Goal: Book appointment/travel/reservation

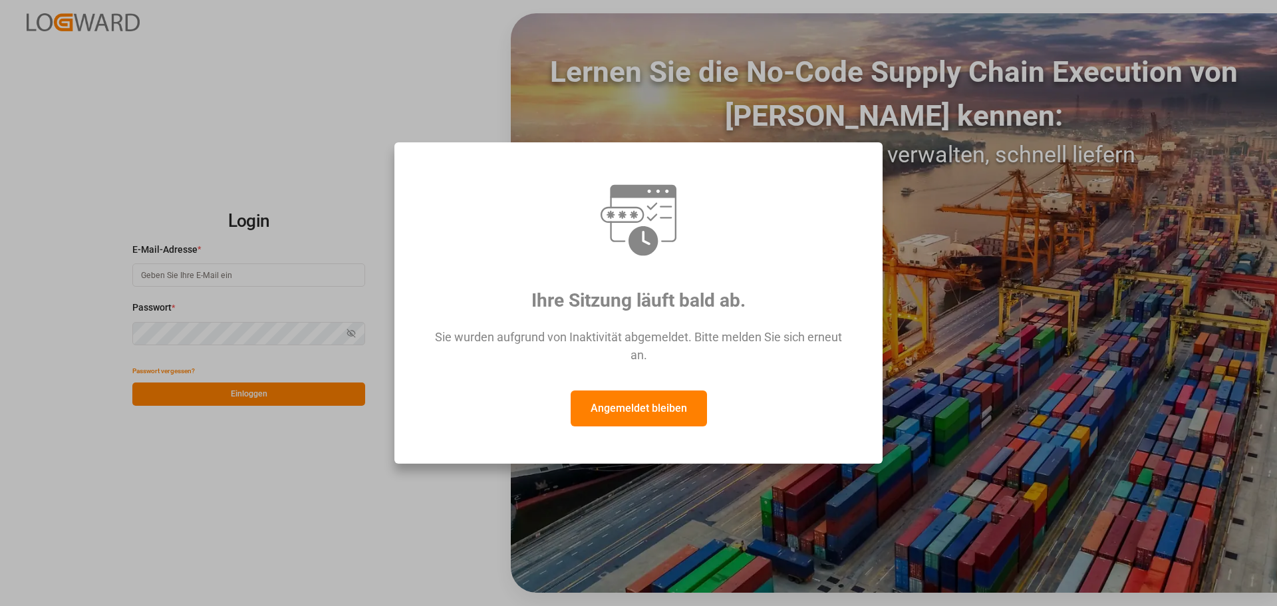
click at [664, 419] on button "Angemeldet bleiben" at bounding box center [639, 409] width 136 height 36
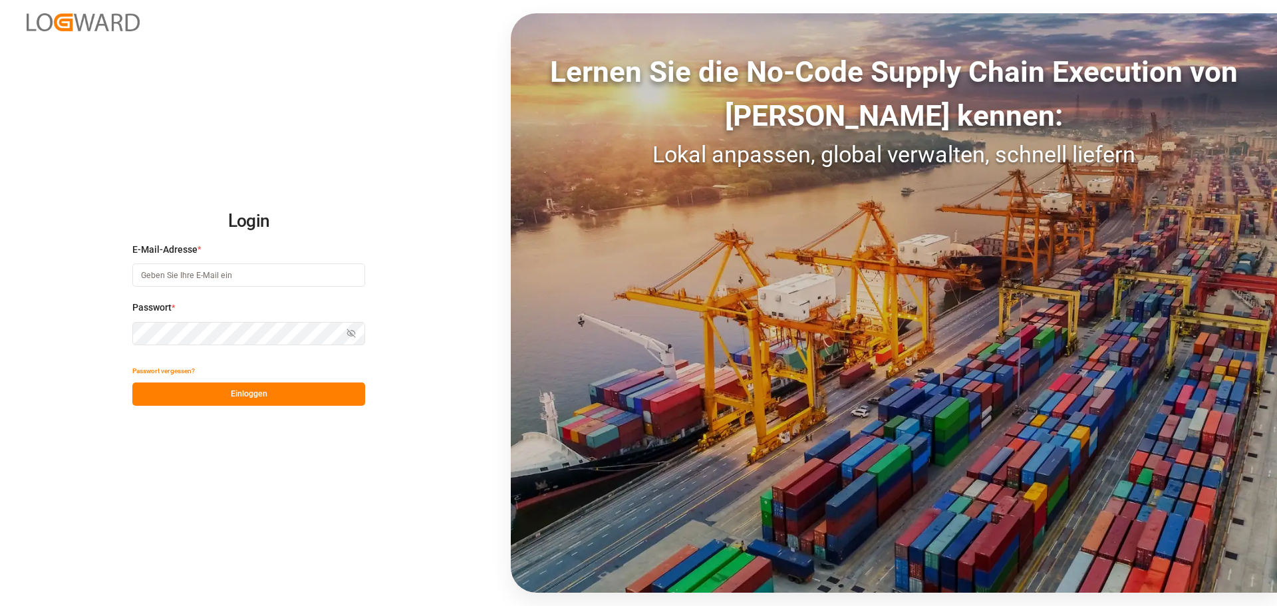
click at [212, 275] on input at bounding box center [248, 274] width 233 height 23
type input "[PERSON_NAME][EMAIL_ADDRESS][DOMAIN_NAME]"
click at [317, 403] on button "Einloggen" at bounding box center [248, 394] width 233 height 23
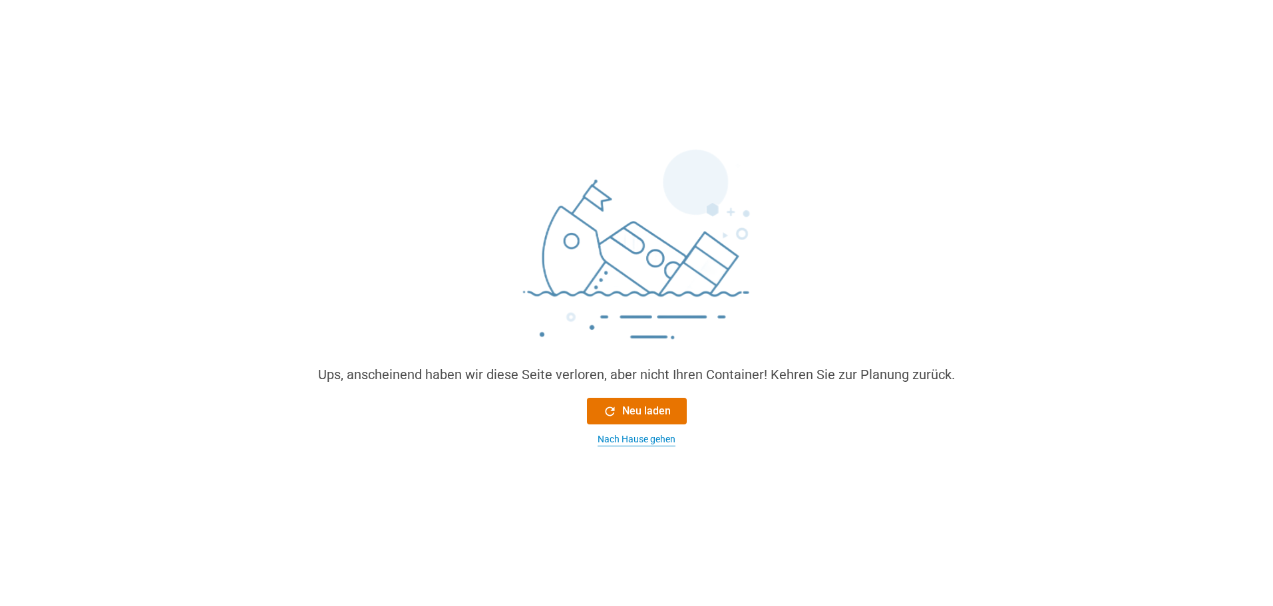
click at [611, 436] on font "Nach Hause gehen" at bounding box center [636, 439] width 78 height 11
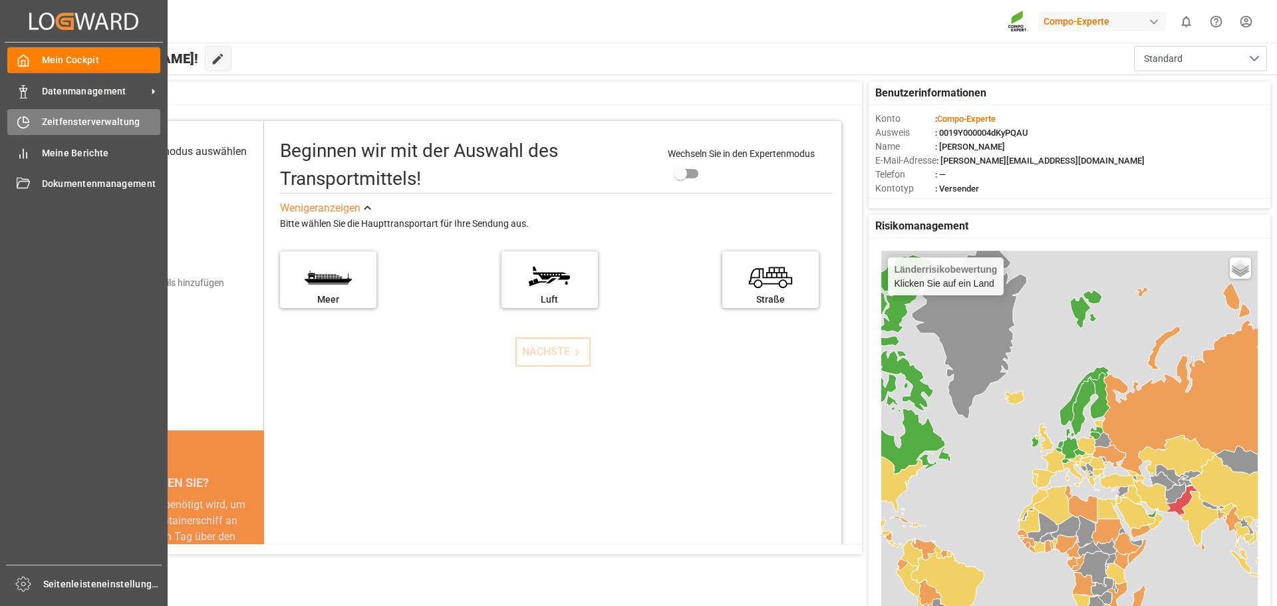
click at [79, 116] on span "Zeitfensterverwaltung" at bounding box center [101, 122] width 119 height 14
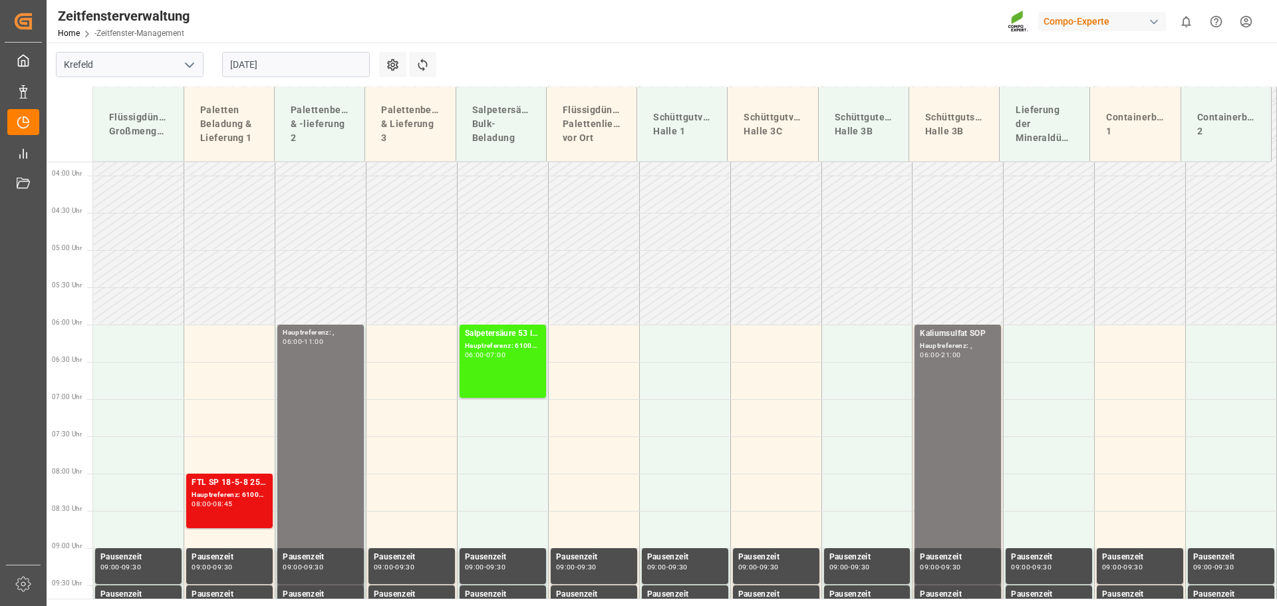
scroll to position [238, 0]
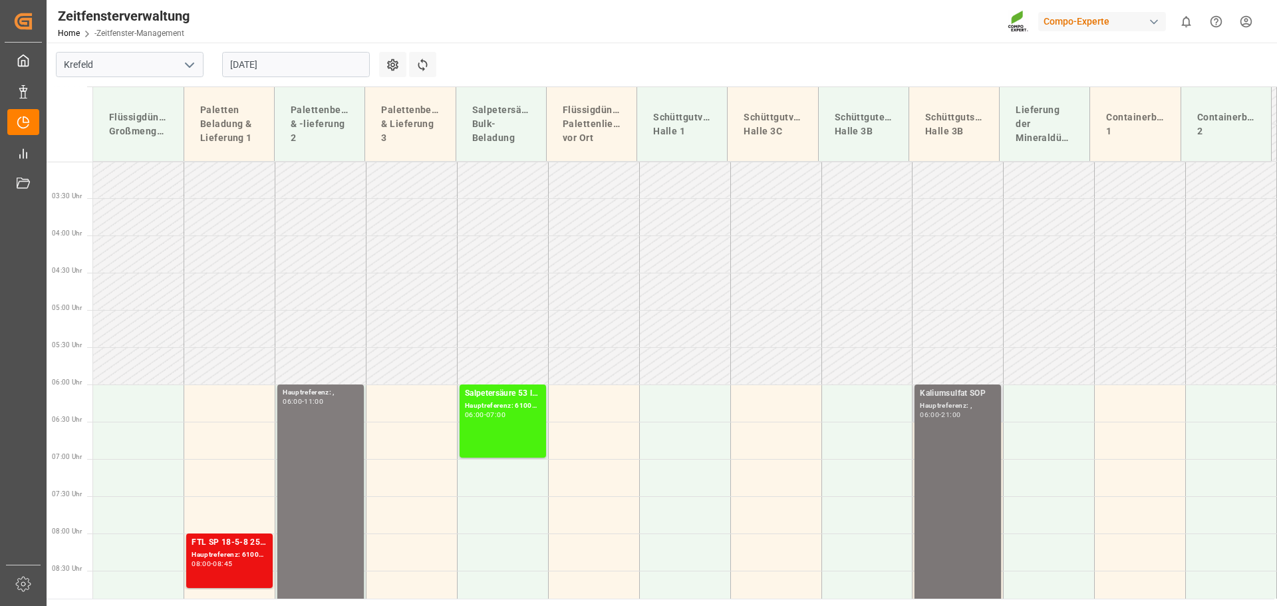
click at [935, 403] on font "Hauptreferenz: ," at bounding box center [946, 405] width 52 height 7
click at [856, 124] on div "Schüttgutentladung Halle 3B" at bounding box center [864, 124] width 69 height 39
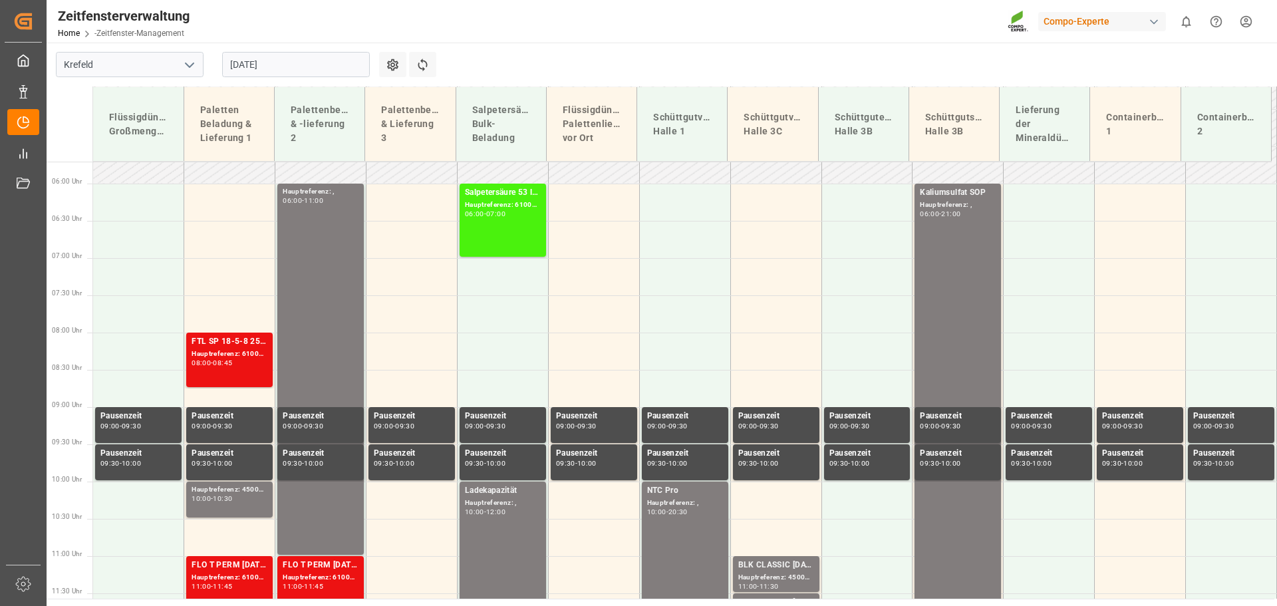
scroll to position [438, 0]
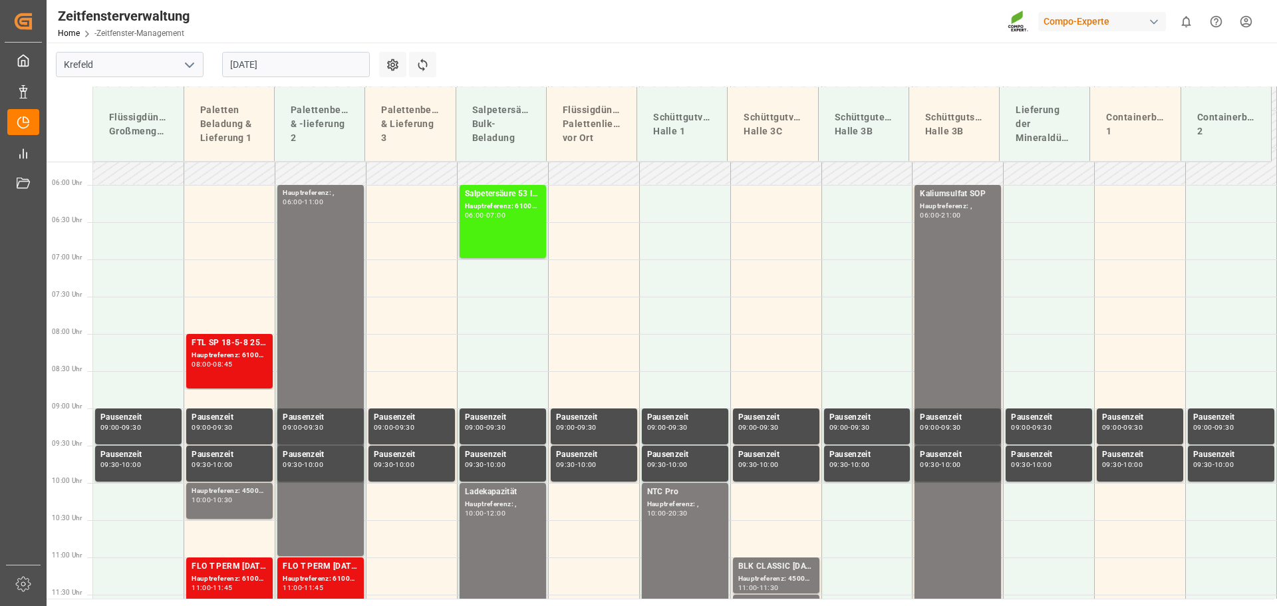
click at [354, 65] on input "[DATE]" at bounding box center [296, 64] width 148 height 25
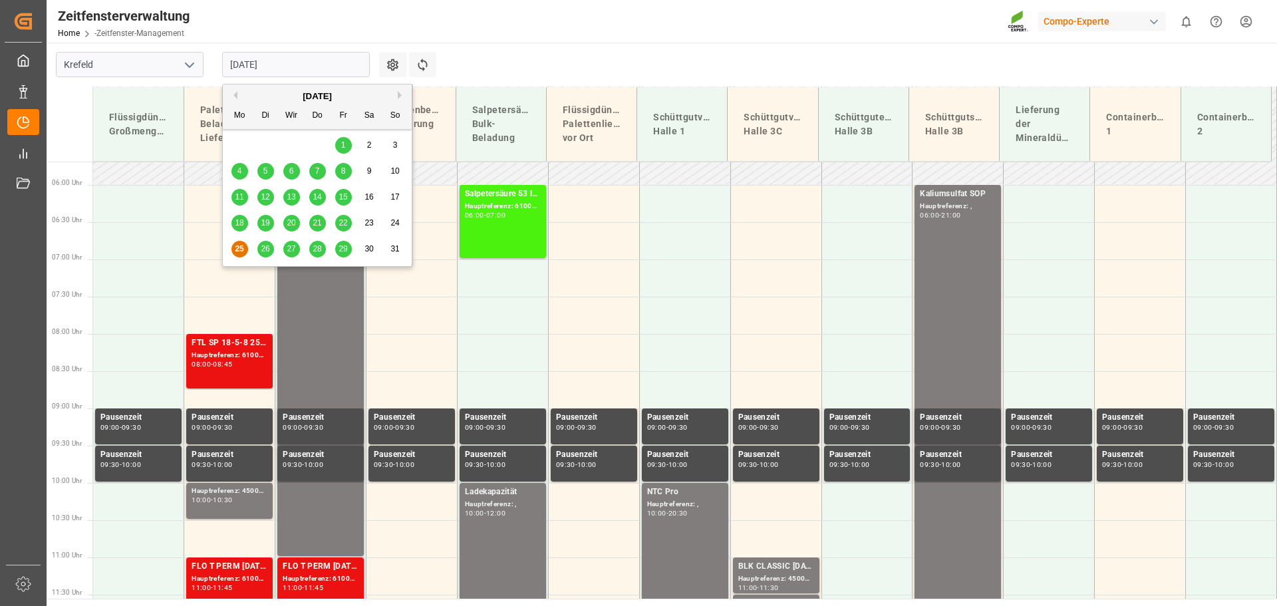
click at [266, 251] on font "26" at bounding box center [265, 248] width 9 height 9
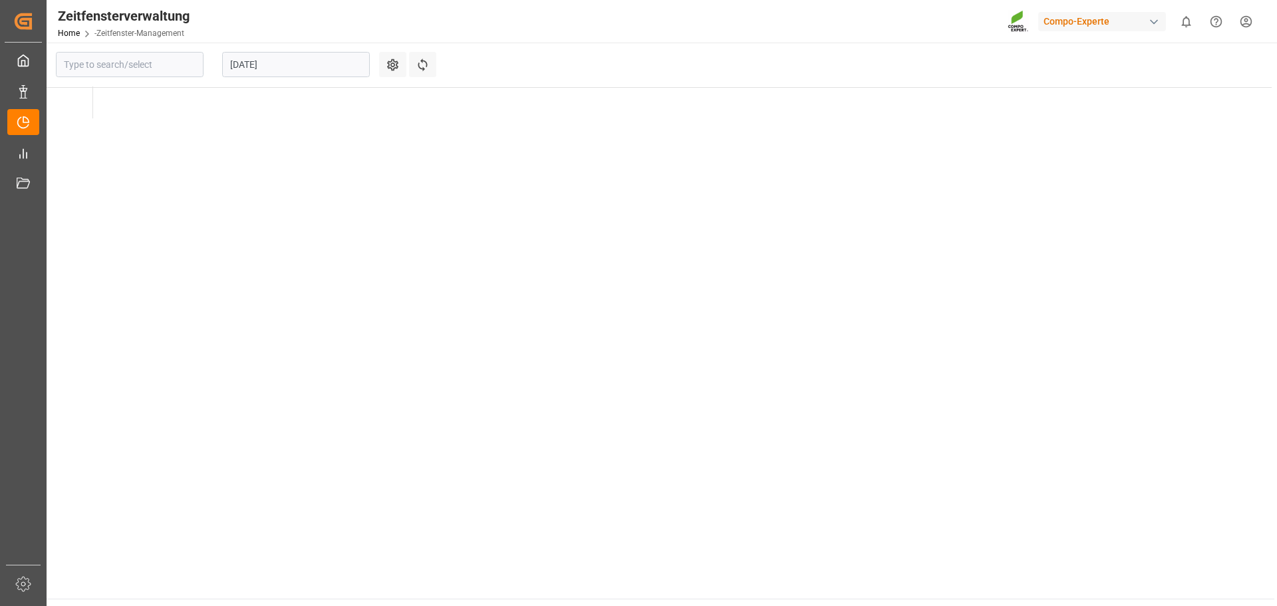
type input "Krefeld"
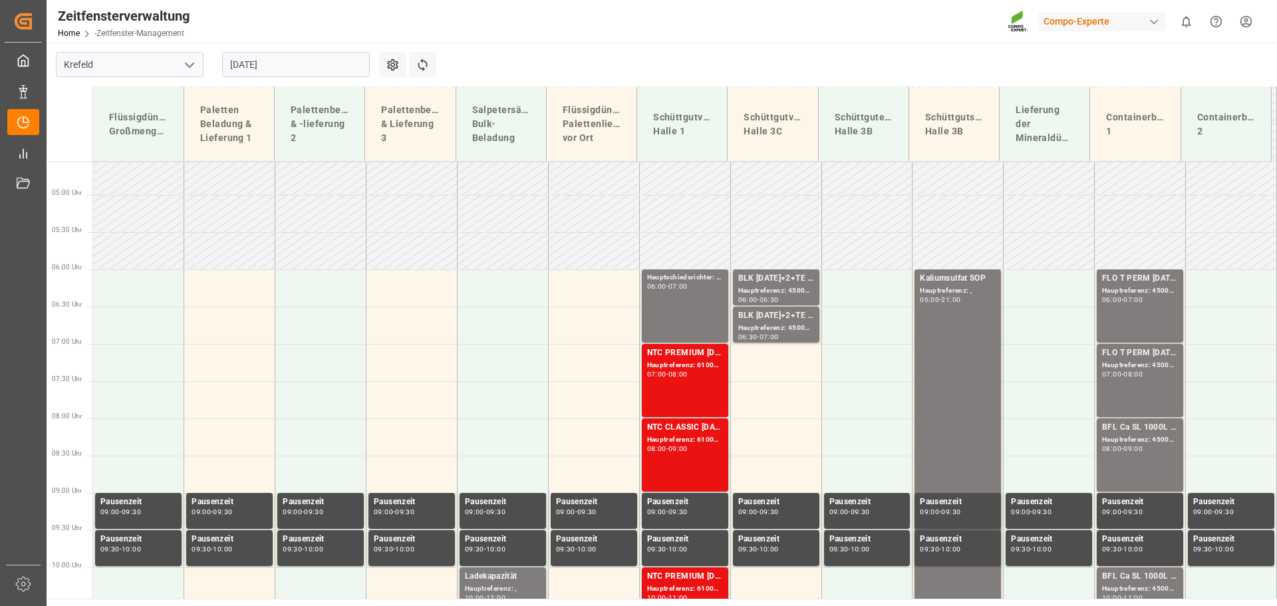
scroll to position [371, 0]
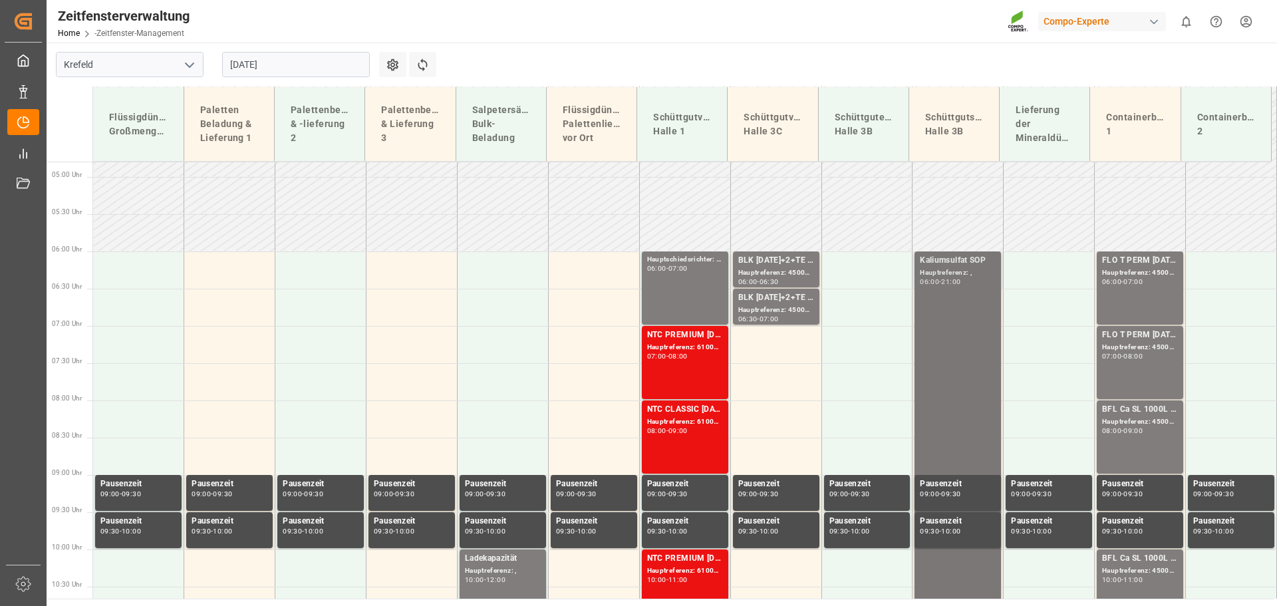
click at [943, 265] on div "Kaliumsulfat SOP" at bounding box center [958, 260] width 76 height 13
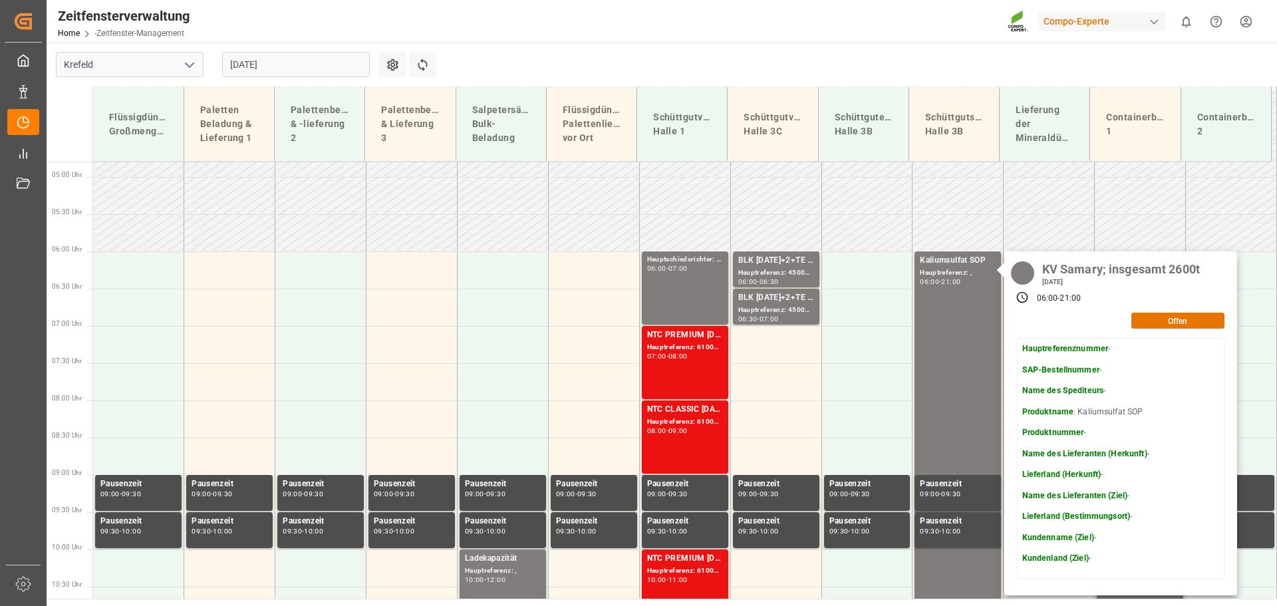
click at [328, 63] on input "[DATE]" at bounding box center [296, 64] width 148 height 25
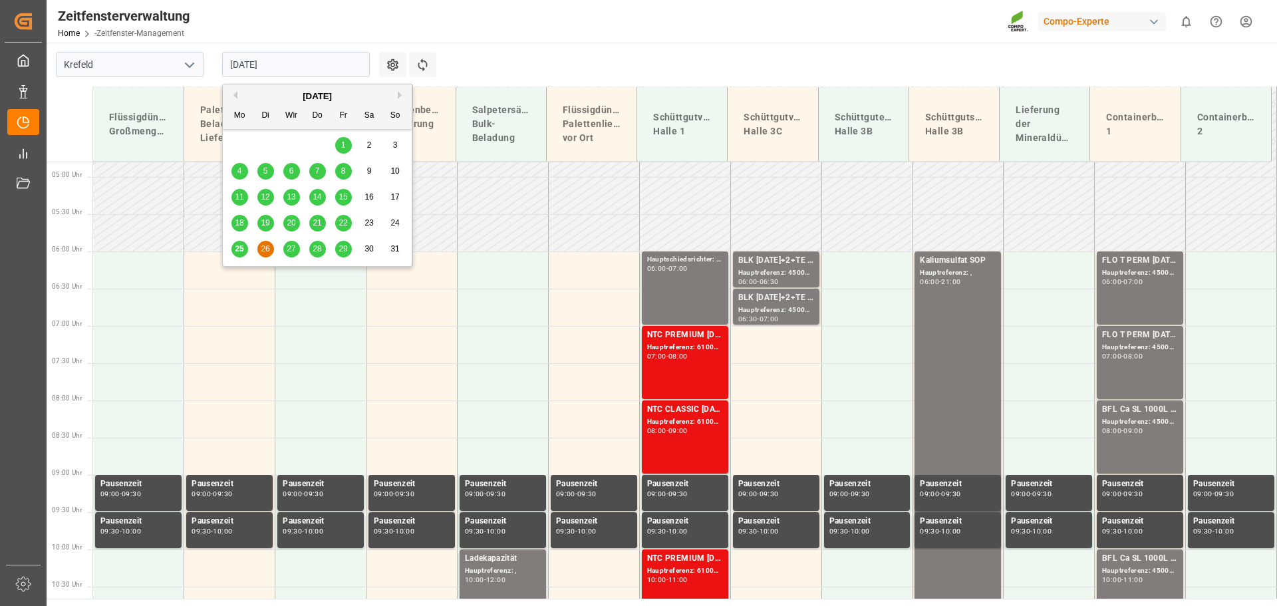
click at [295, 250] on font "27" at bounding box center [291, 248] width 9 height 9
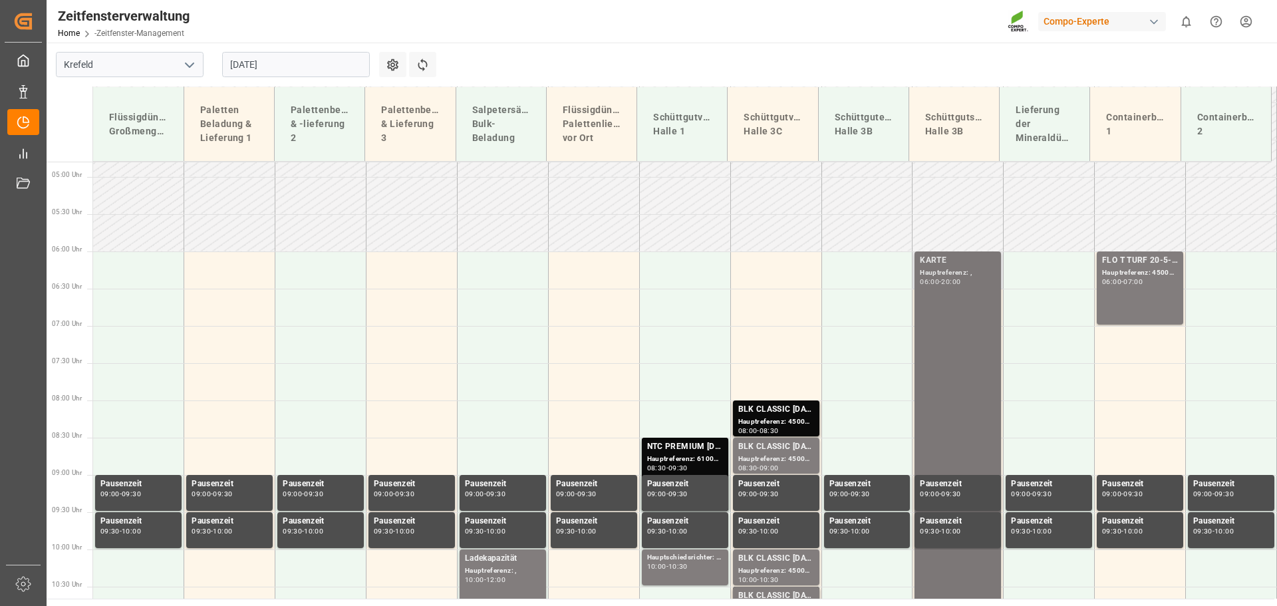
click at [930, 262] on font "KARTE" at bounding box center [933, 259] width 27 height 9
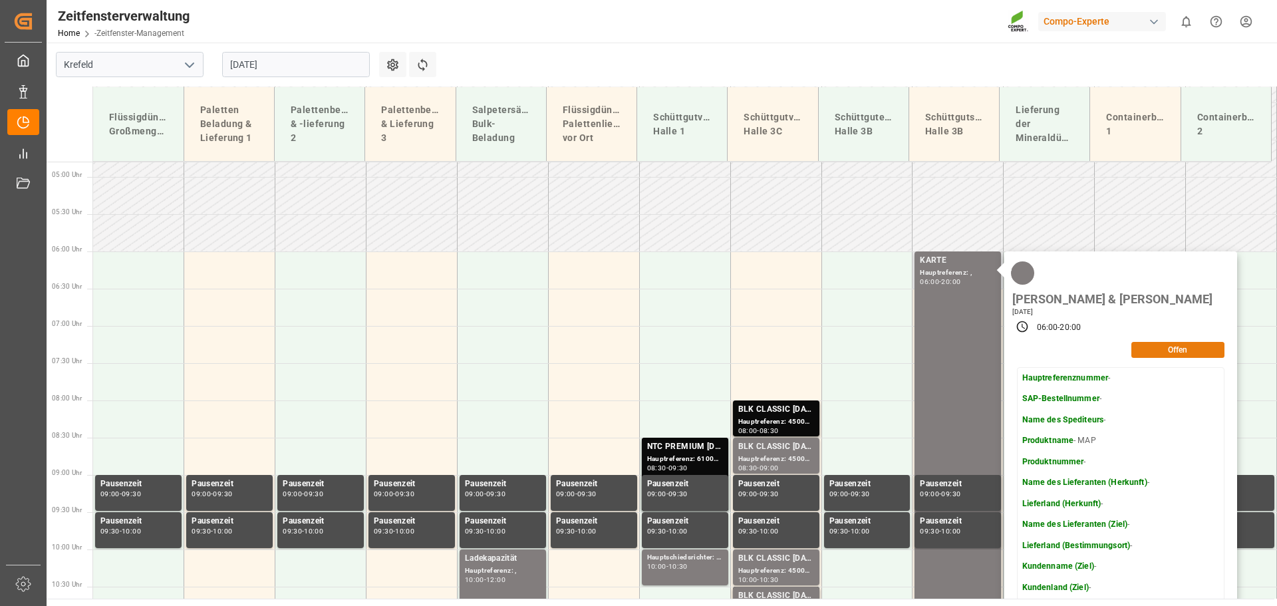
click at [1185, 342] on button "Offen" at bounding box center [1178, 350] width 93 height 16
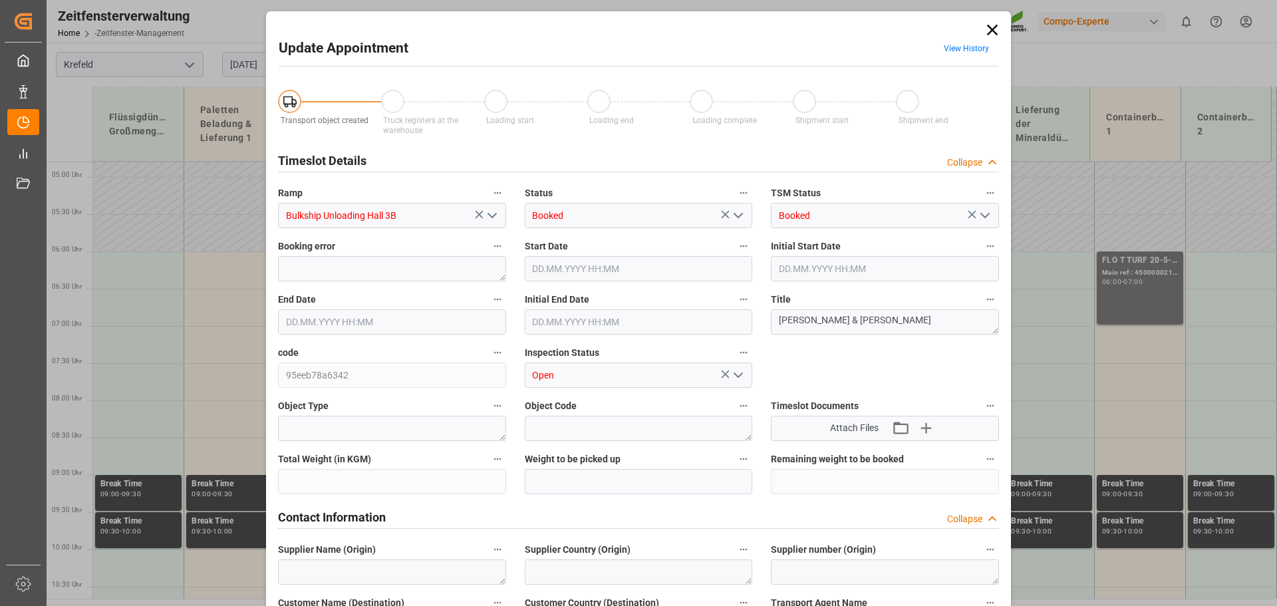
type input "700000"
type input "[DATE] 06:00"
type input "[DATE] 20:00"
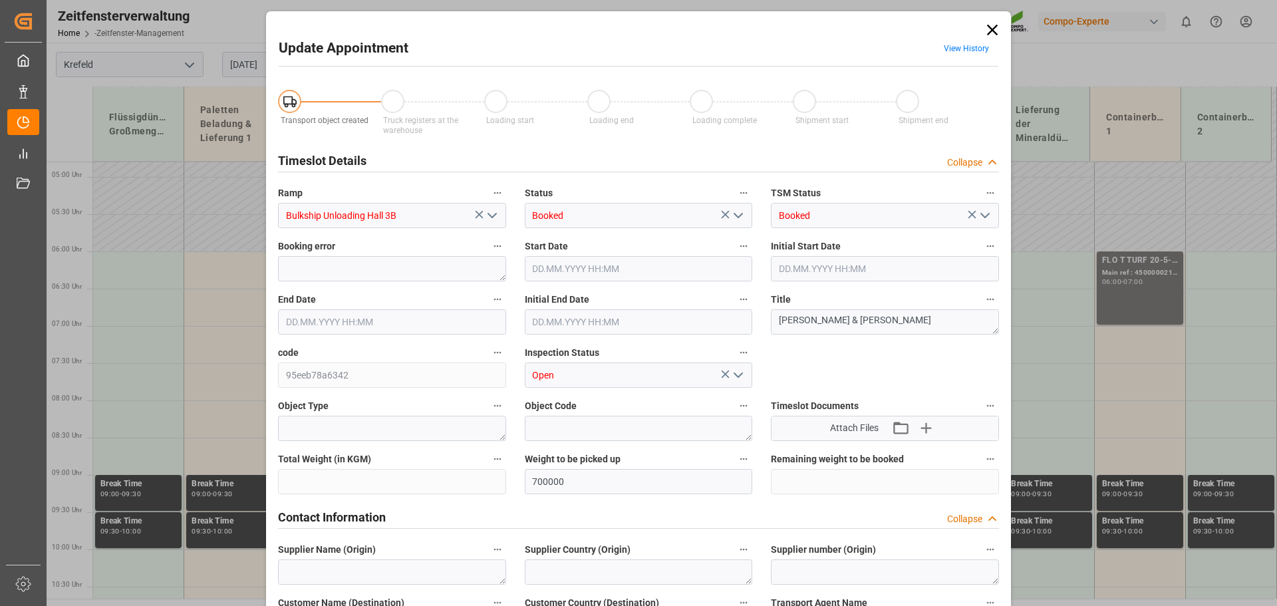
type input "[DATE] 09:49"
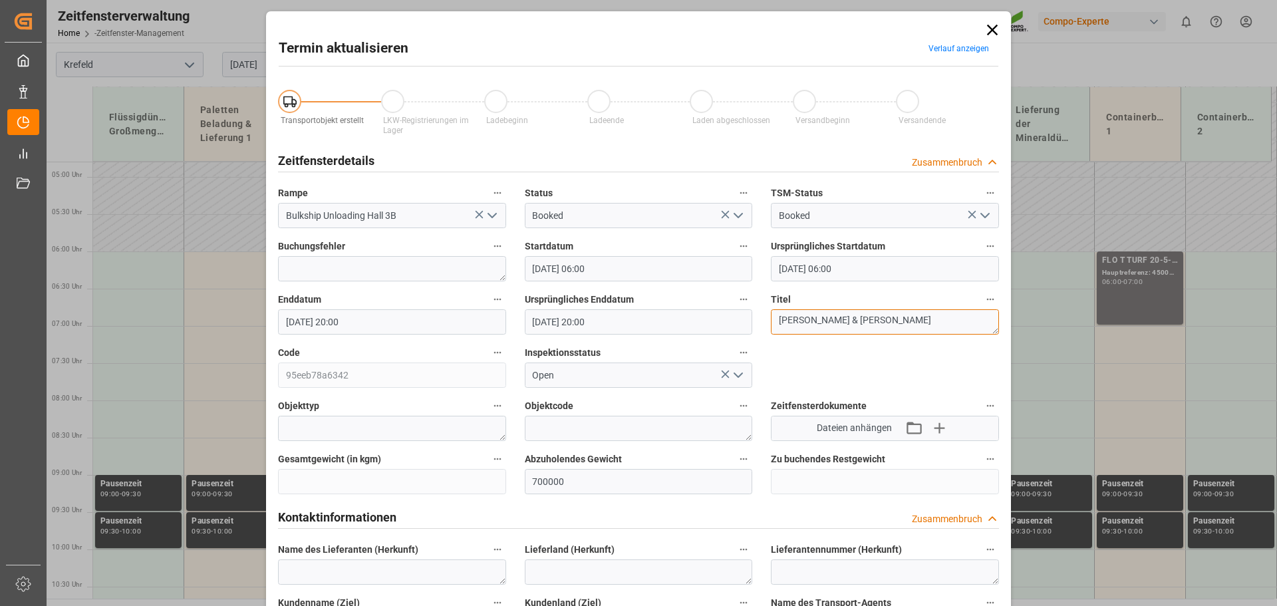
click at [861, 320] on textarea "[PERSON_NAME] & [PERSON_NAME]" at bounding box center [885, 321] width 228 height 25
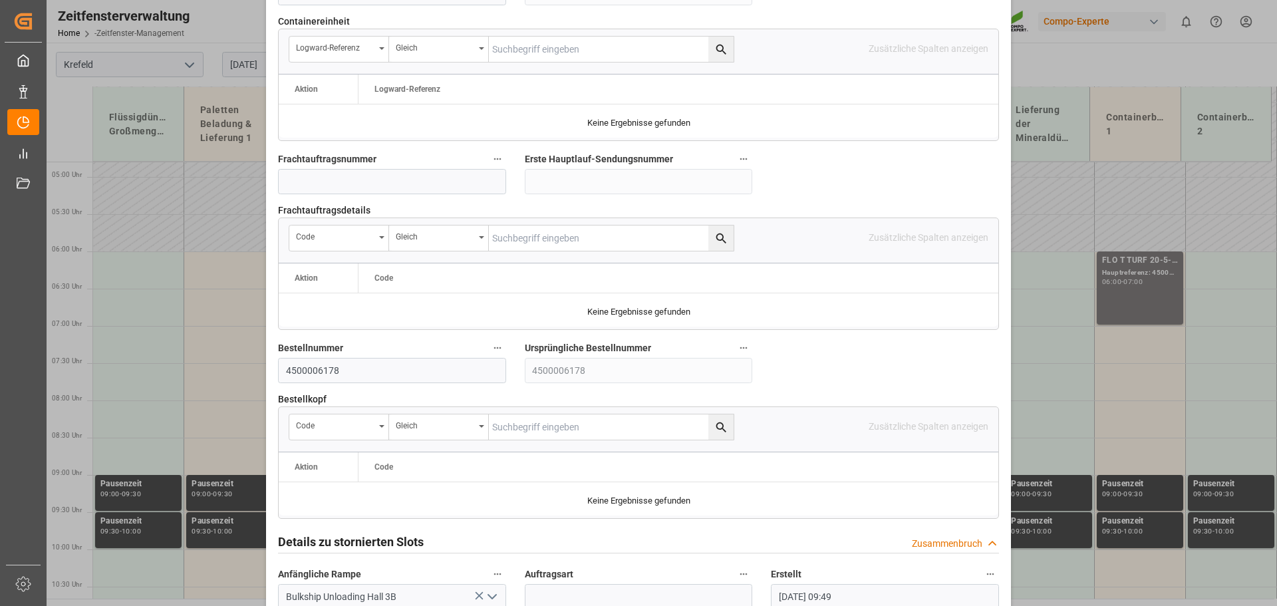
scroll to position [1240, 0]
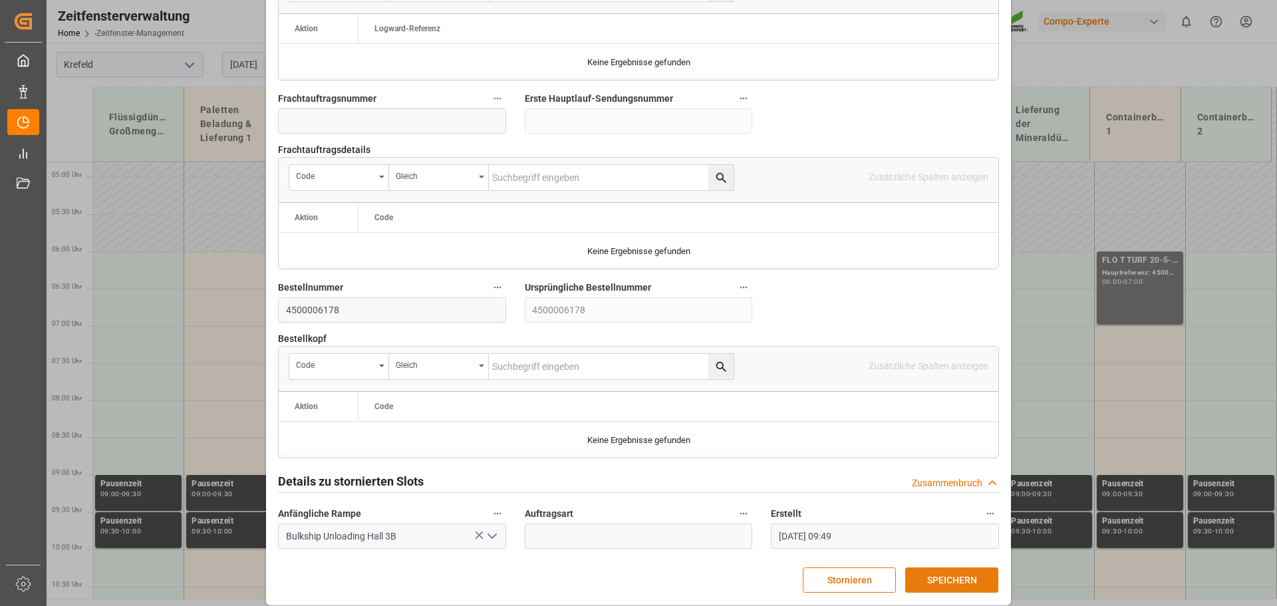
type textarea "[PERSON_NAME] & [PERSON_NAME] 700 t"
click at [949, 575] on font "SPEICHERN" at bounding box center [952, 580] width 50 height 11
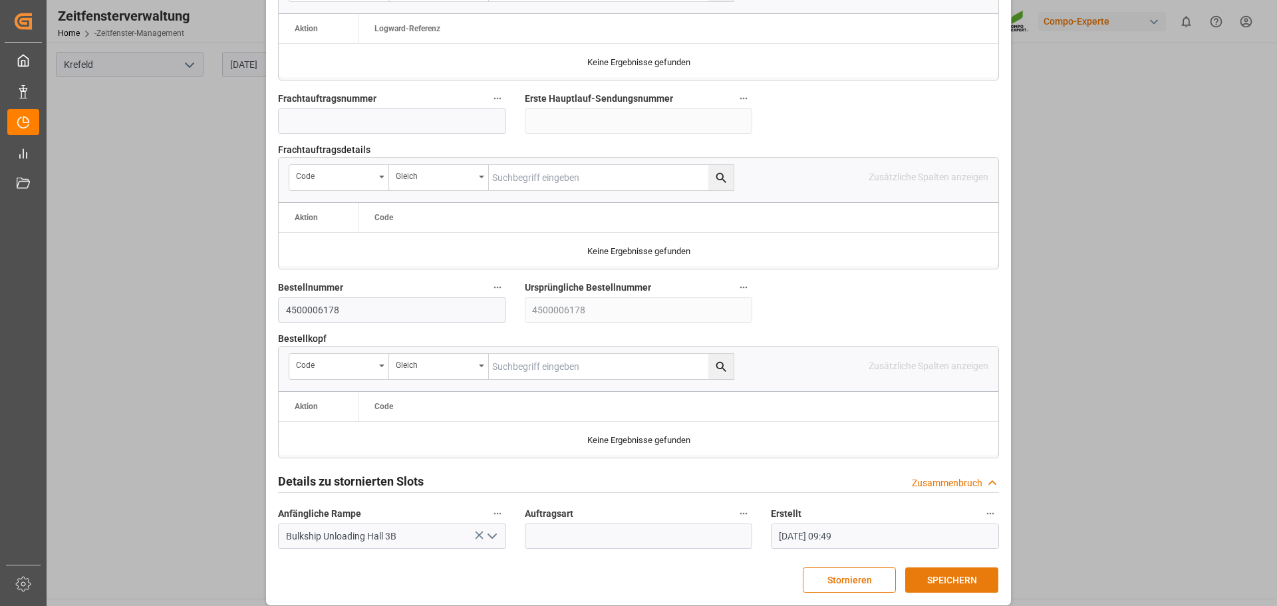
click at [949, 575] on font "SPEICHERN" at bounding box center [952, 580] width 50 height 11
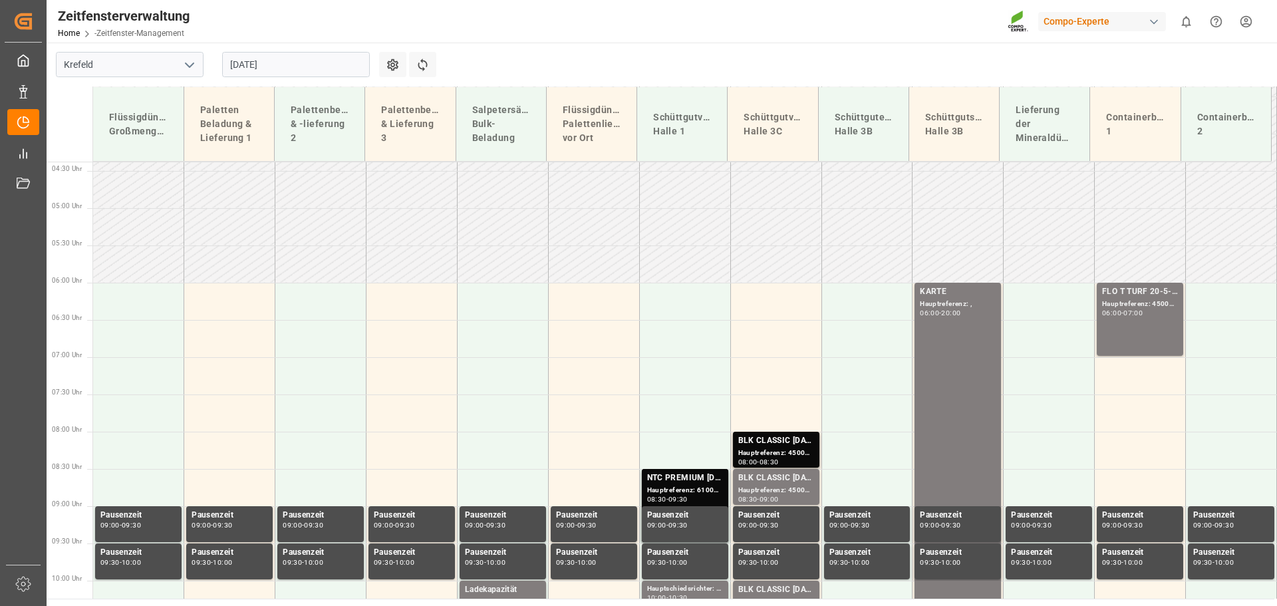
scroll to position [333, 0]
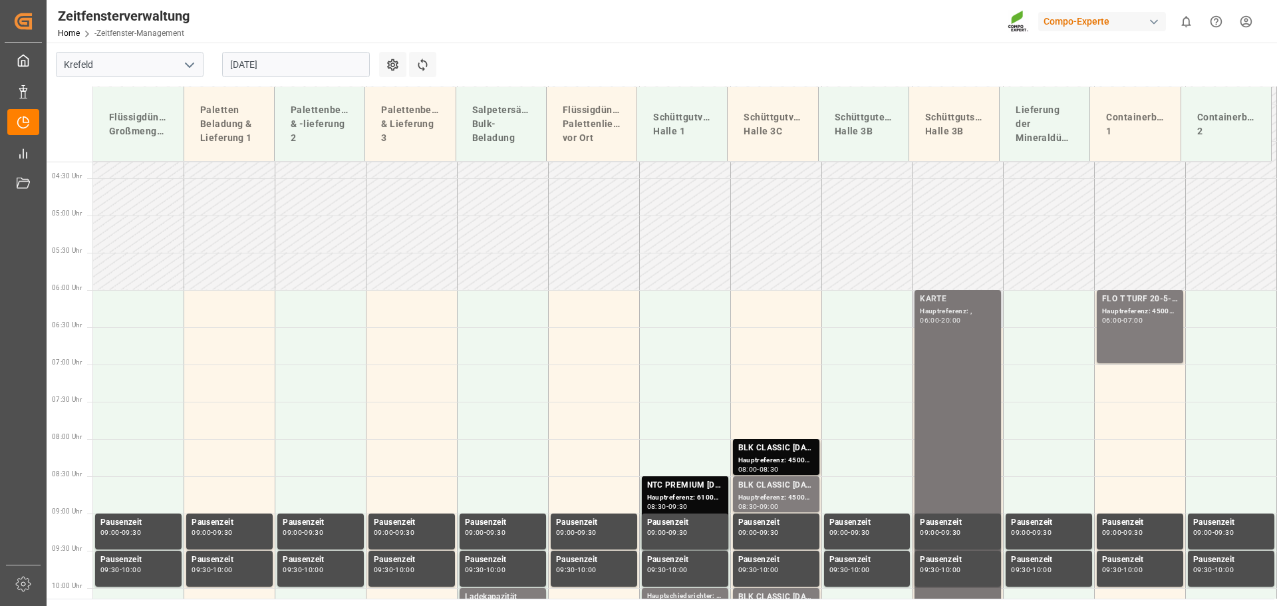
click at [941, 323] on div "06:00 - 20:00" at bounding box center [958, 320] width 76 height 7
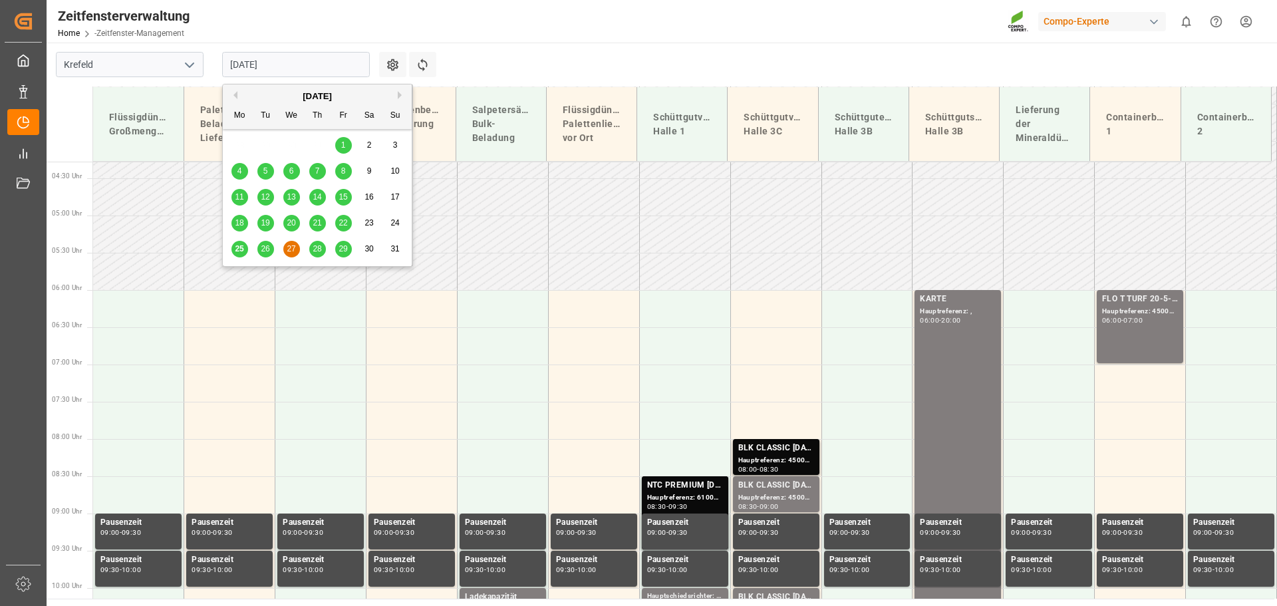
click at [348, 67] on input "[DATE]" at bounding box center [296, 64] width 148 height 25
click at [244, 251] on div "25" at bounding box center [240, 250] width 17 height 16
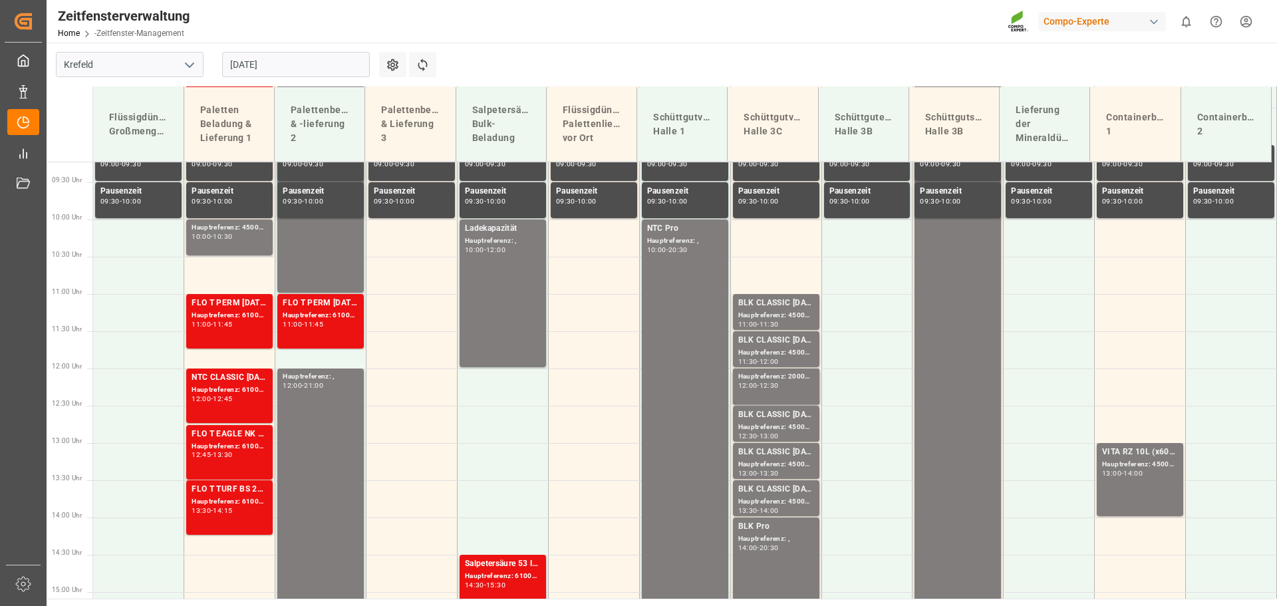
scroll to position [704, 0]
